Goal: Transaction & Acquisition: Purchase product/service

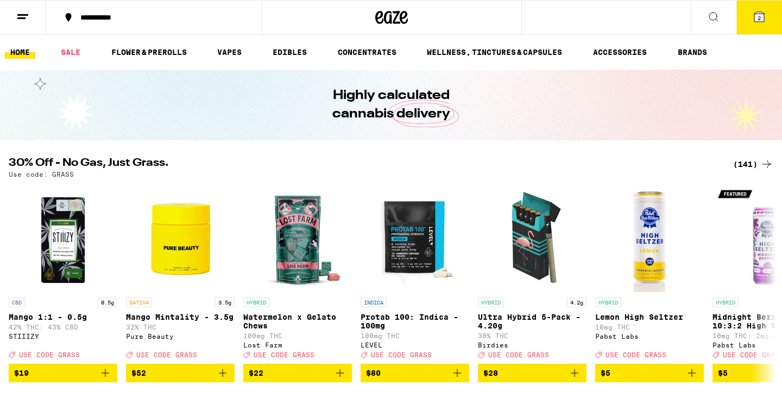
click at [751, 172] on div "Use code: GRASS" at bounding box center [391, 174] width 765 height 7
click at [745, 159] on div "(141)" at bounding box center [753, 164] width 40 height 13
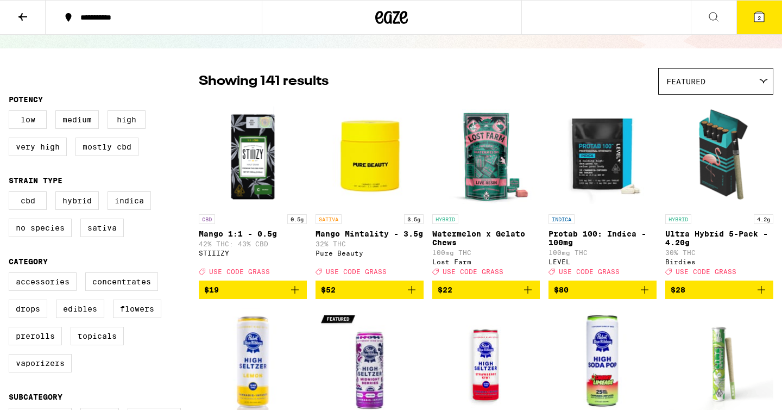
scroll to position [74, 0]
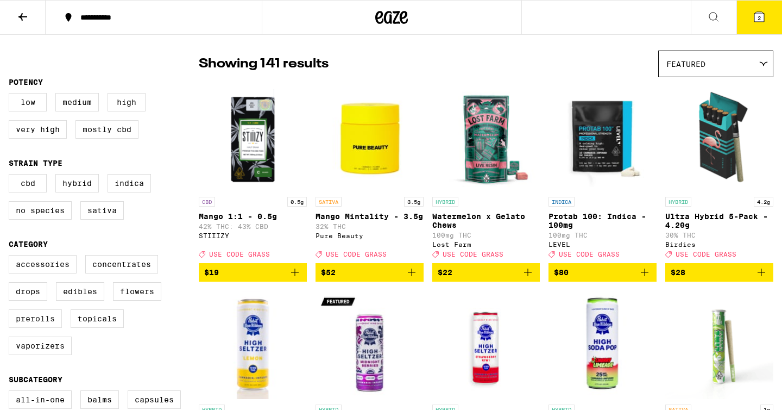
click at [25, 328] on label "Prerolls" at bounding box center [35, 318] width 53 height 18
click at [11, 257] on input "Prerolls" at bounding box center [11, 256] width 1 height 1
checkbox input "true"
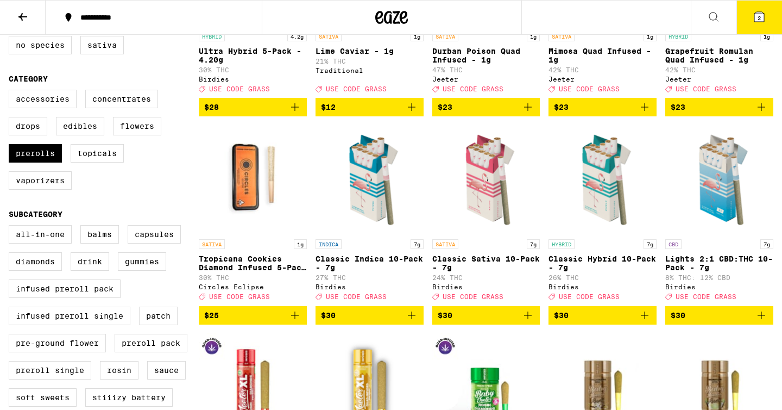
scroll to position [240, 0]
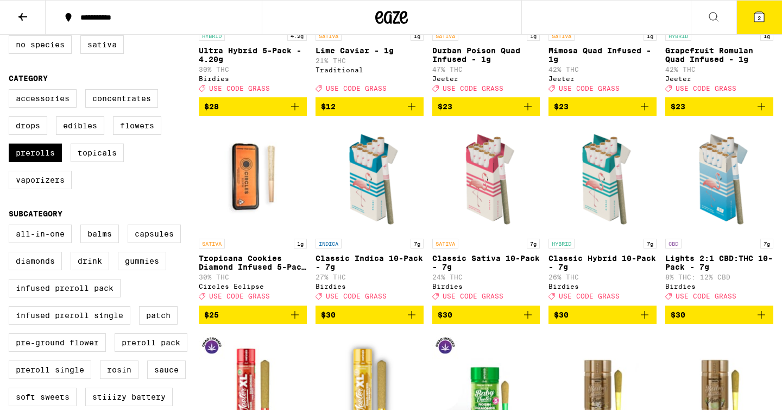
click at [752, 23] on button "2" at bounding box center [760, 18] width 46 height 34
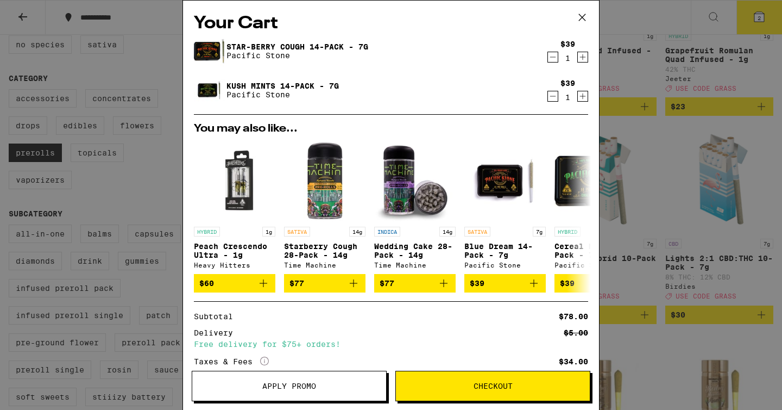
click at [554, 57] on icon "Decrement" at bounding box center [553, 57] width 10 height 13
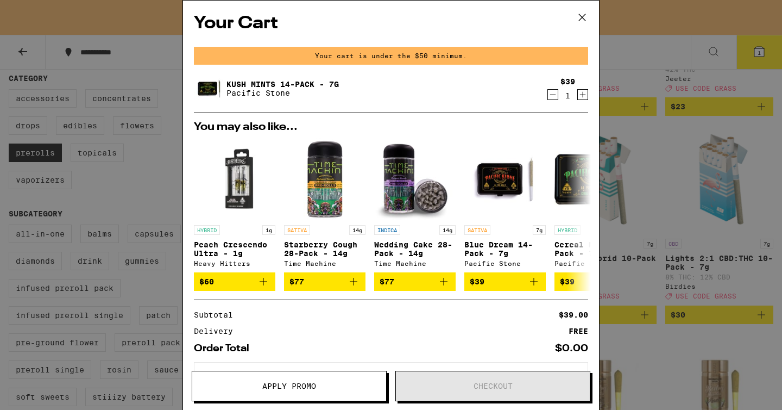
click at [554, 92] on icon "Decrement" at bounding box center [553, 94] width 10 height 13
